Goal: Task Accomplishment & Management: Use online tool/utility

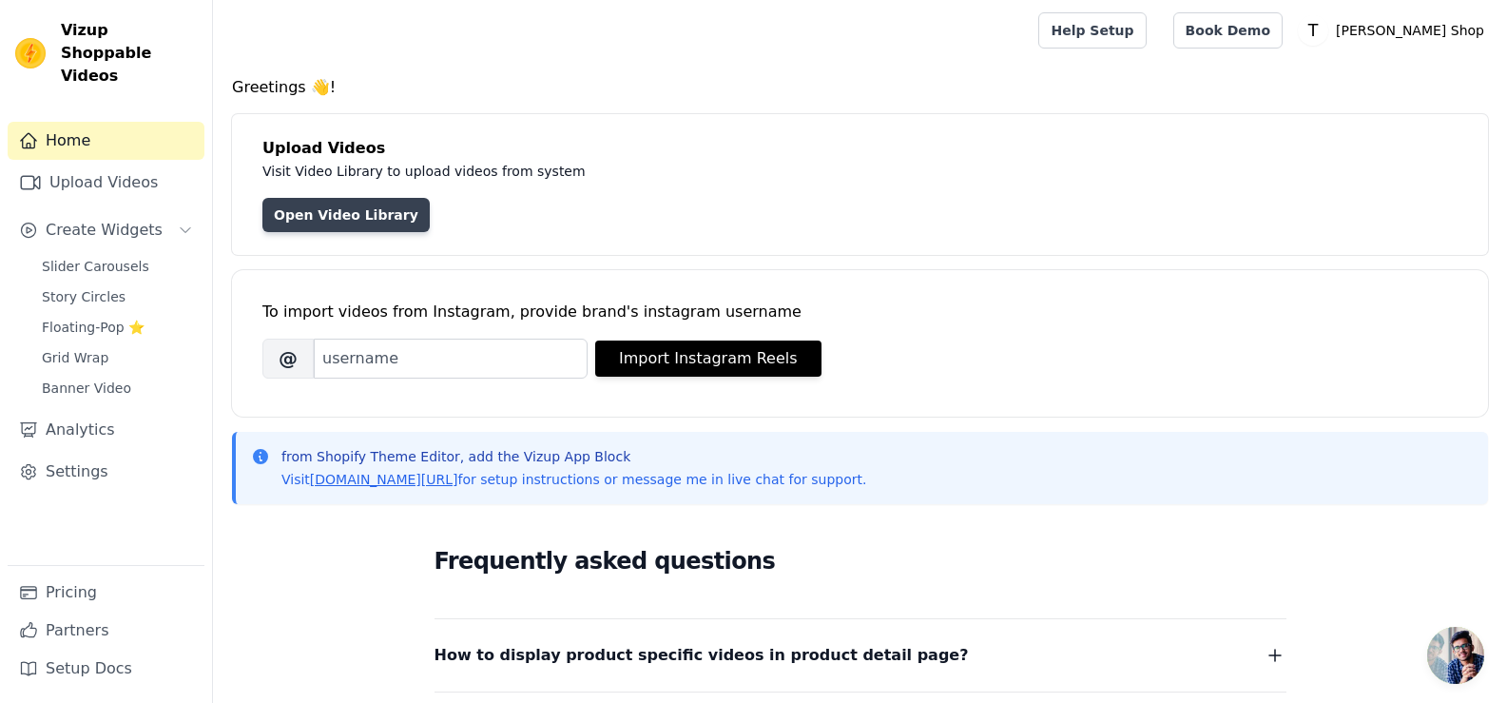
click at [348, 215] on link "Open Video Library" at bounding box center [345, 215] width 167 height 34
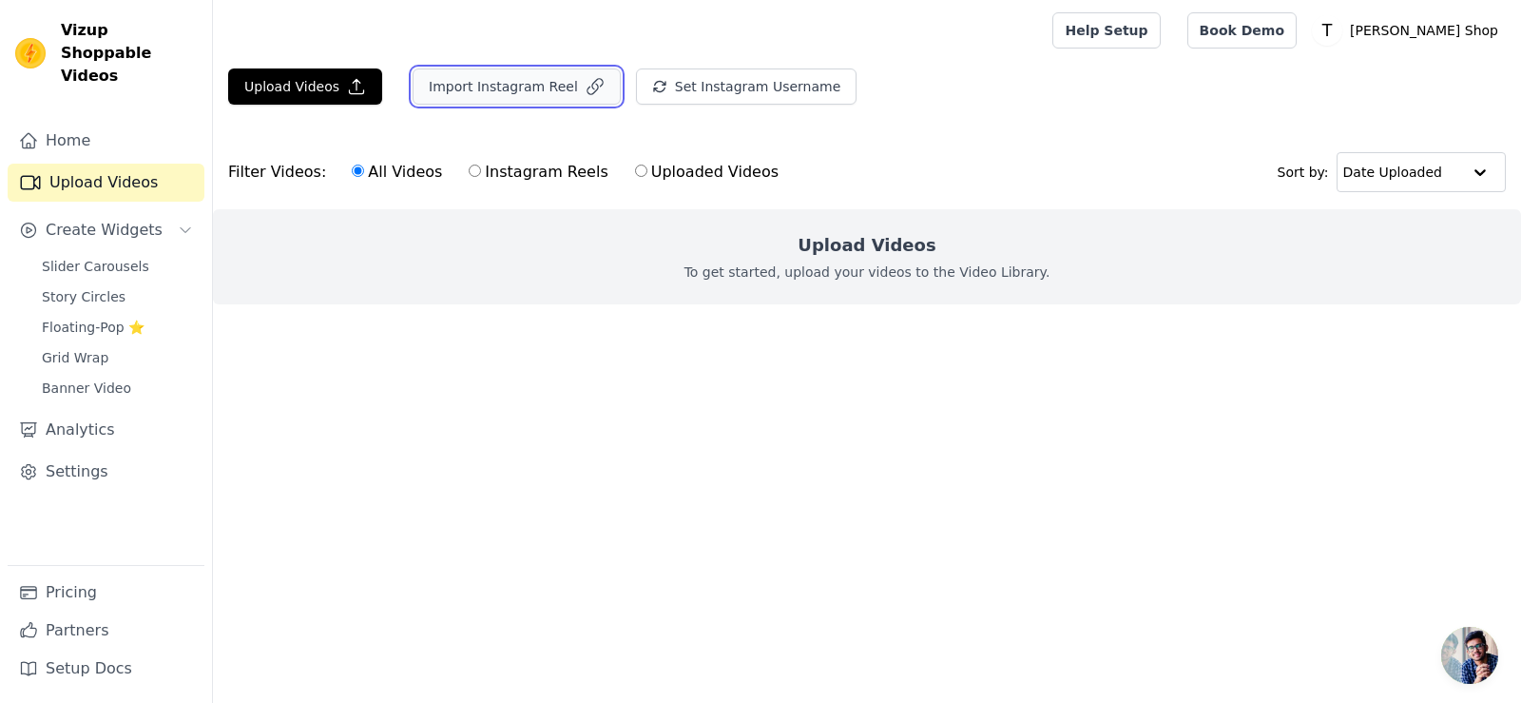
click at [481, 87] on button "Import Instagram Reel" at bounding box center [517, 86] width 208 height 36
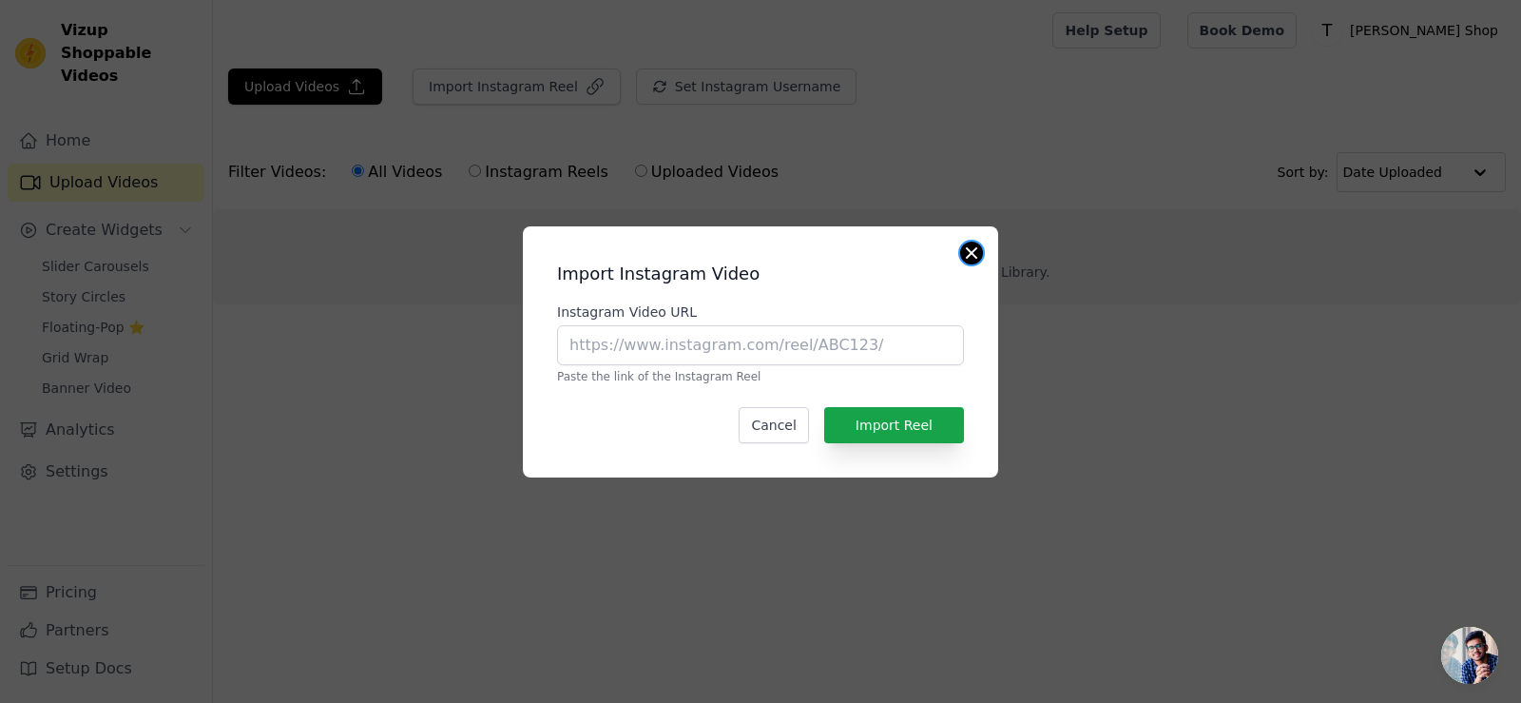
click at [972, 252] on button "Close modal" at bounding box center [971, 253] width 23 height 23
